Goal: Find specific page/section: Find specific page/section

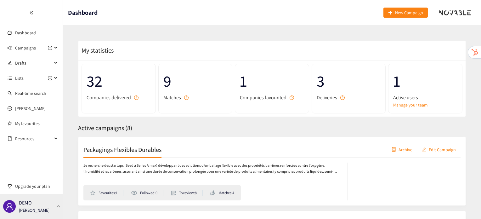
click at [43, 207] on p "[PERSON_NAME]" at bounding box center [34, 209] width 31 height 7
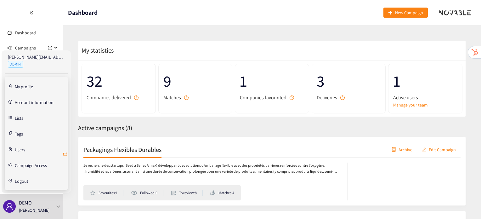
click at [66, 152] on icon "retweet" at bounding box center [65, 154] width 5 height 5
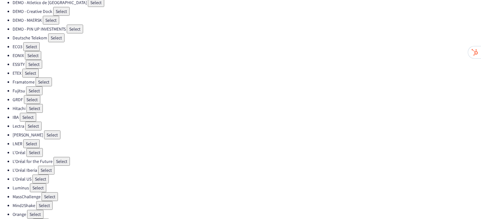
scroll to position [100, 0]
click at [34, 141] on button "Select" at bounding box center [31, 143] width 16 height 9
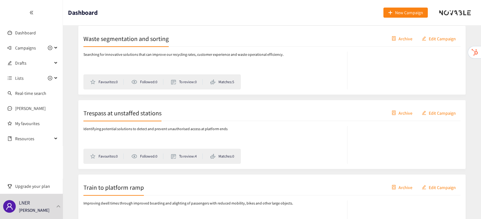
scroll to position [148, 0]
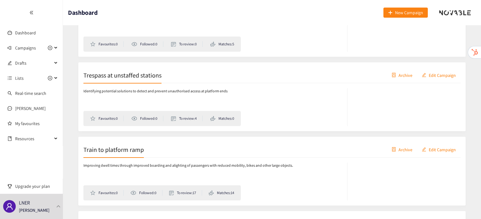
click at [134, 151] on h2 "Train to platform ramp" at bounding box center [113, 149] width 60 height 9
